Goal: Task Accomplishment & Management: Manage account settings

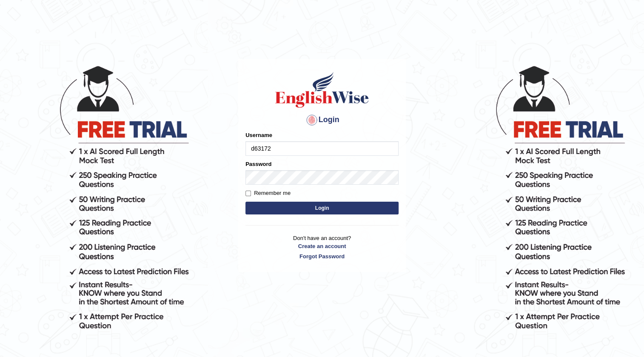
type input "d63172"
click at [356, 168] on div "Password" at bounding box center [321, 172] width 153 height 25
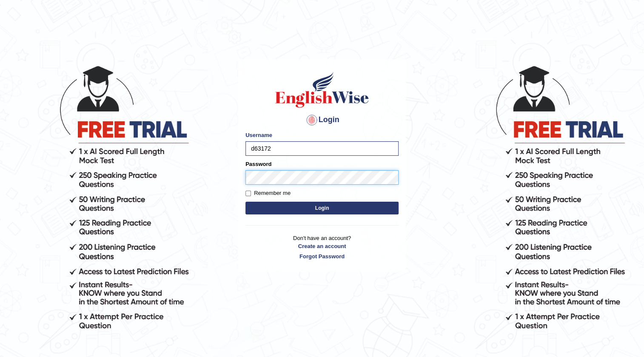
click at [245, 202] on button "Login" at bounding box center [321, 208] width 153 height 13
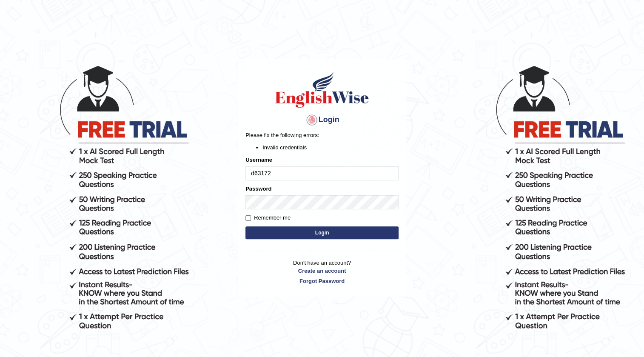
click at [316, 231] on button "Login" at bounding box center [321, 232] width 153 height 13
click at [283, 175] on input "d63172" at bounding box center [321, 173] width 153 height 14
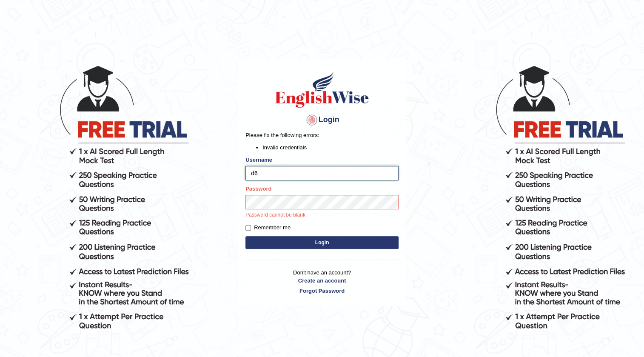
type input "d"
type input "iamsanjaiz"
click at [245, 236] on button "Login" at bounding box center [321, 242] width 153 height 13
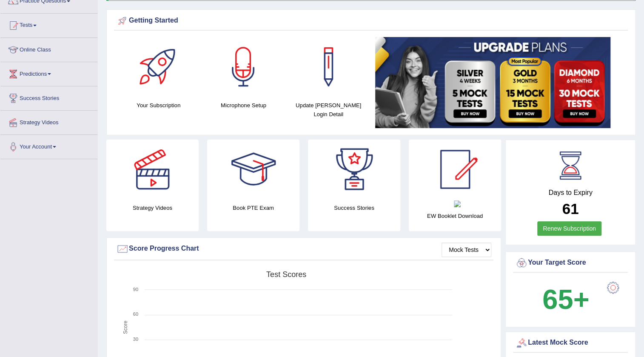
scroll to position [116, 0]
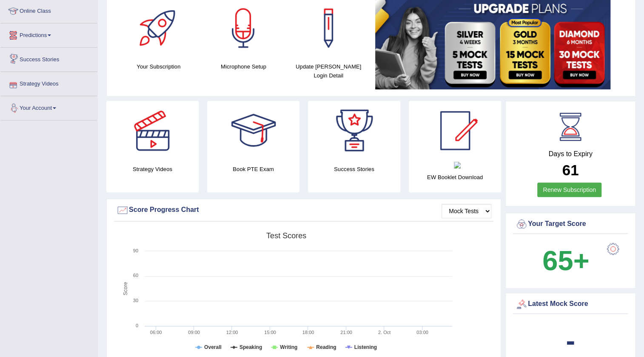
click at [36, 33] on link "Predictions" at bounding box center [48, 33] width 97 height 21
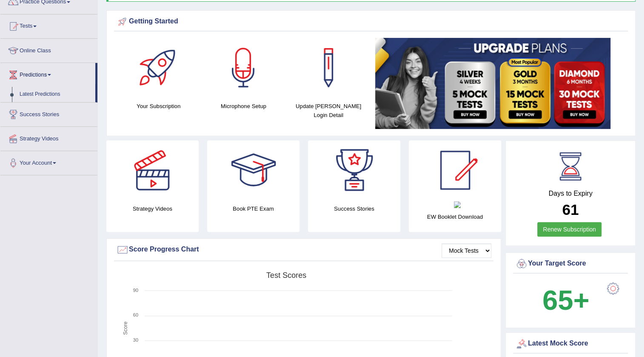
scroll to position [77, 0]
